Goal: Transaction & Acquisition: Purchase product/service

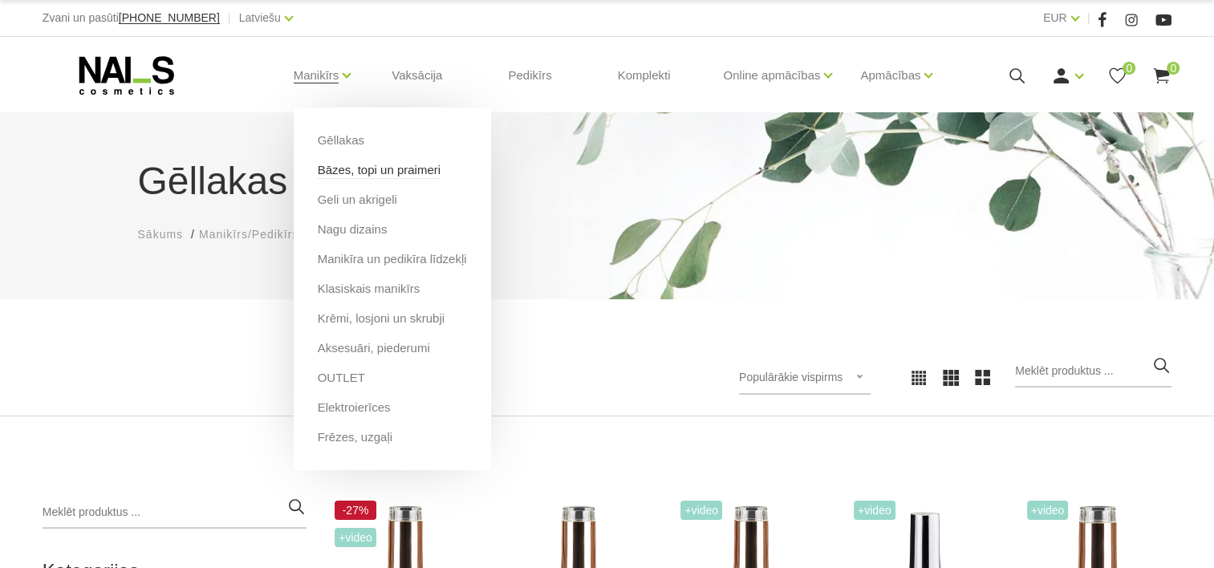
click at [359, 165] on link "Bāzes, topi un praimeri" at bounding box center [379, 170] width 123 height 18
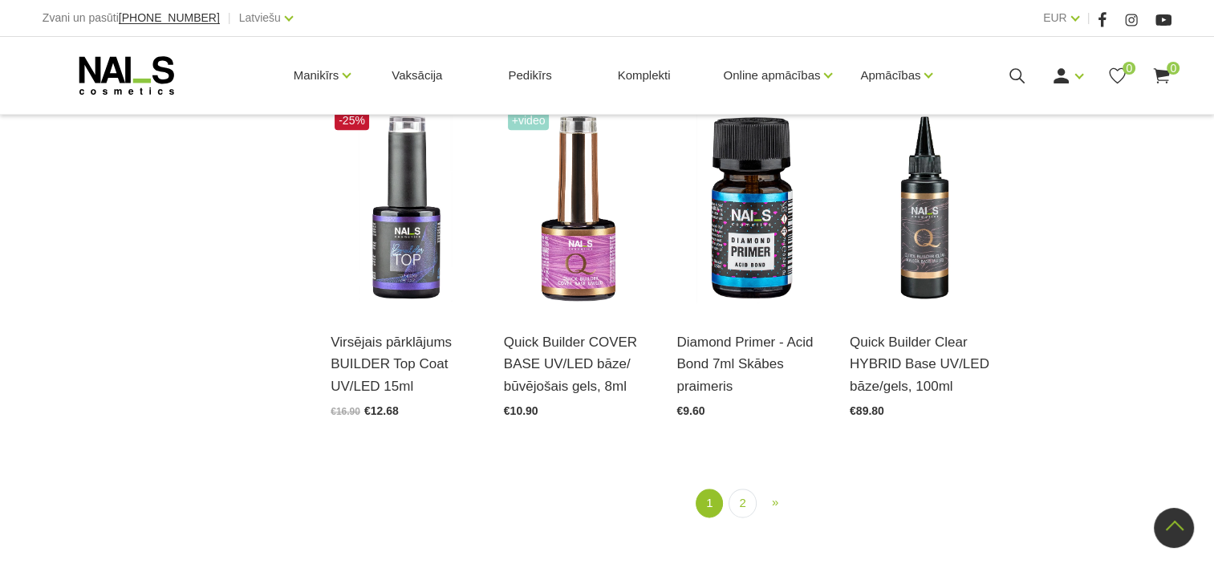
scroll to position [1845, 0]
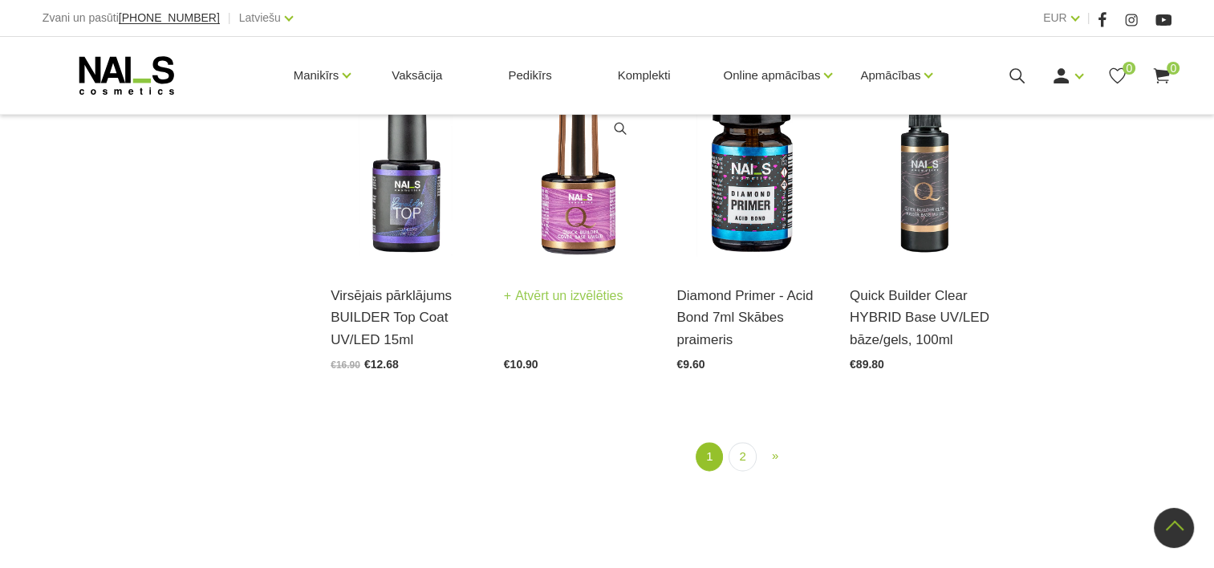
click at [567, 205] on img at bounding box center [578, 162] width 149 height 205
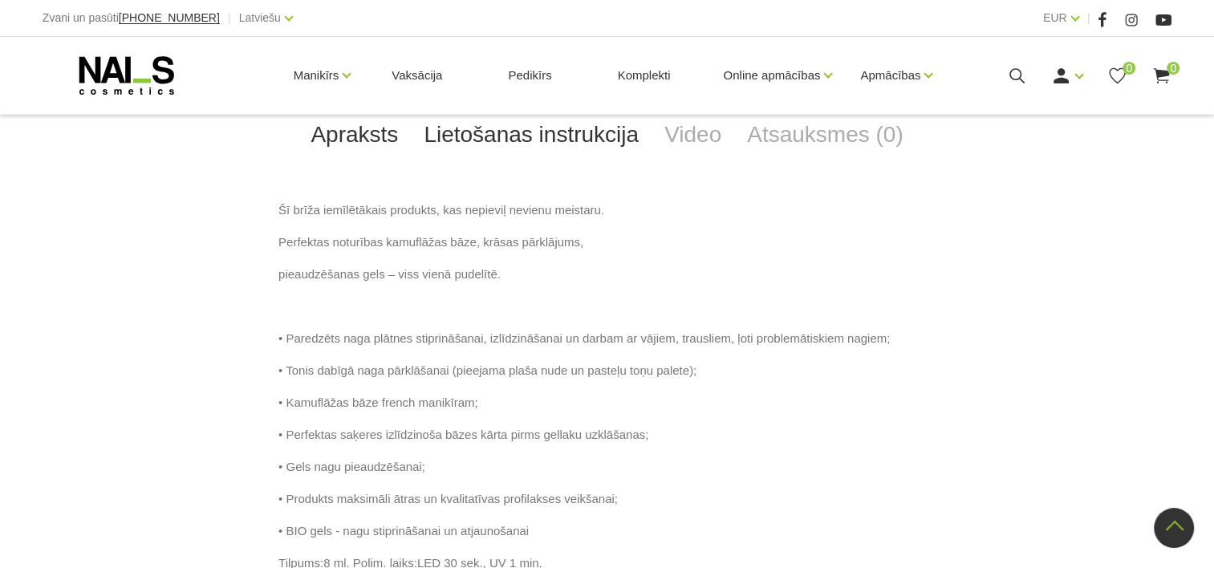
scroll to position [883, 0]
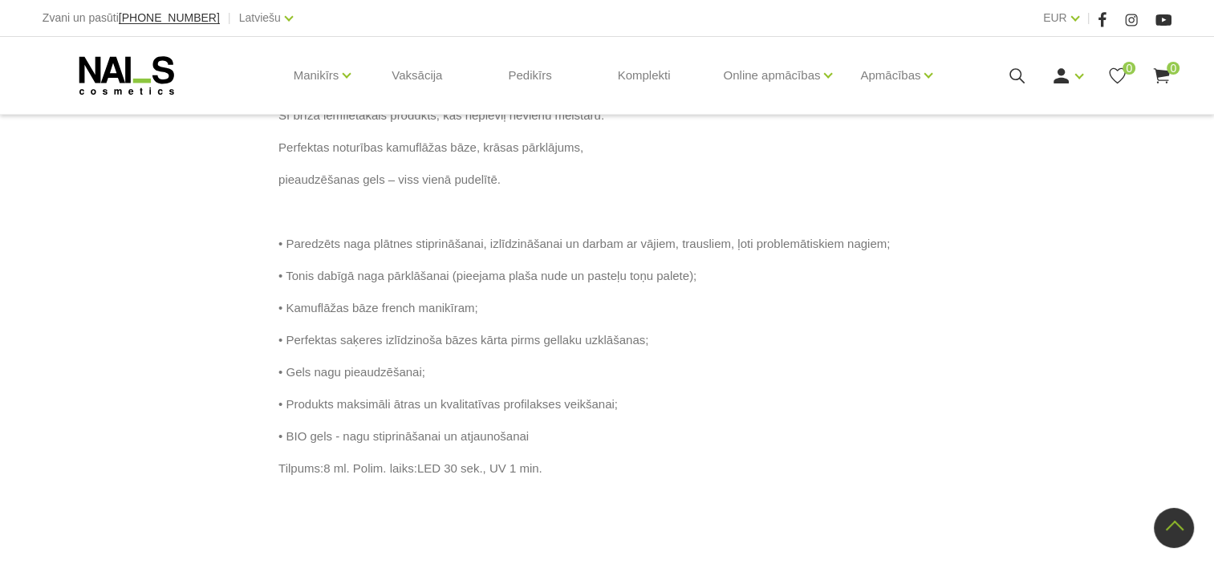
click at [98, 75] on use at bounding box center [126, 75] width 95 height 39
